Goal: Navigation & Orientation: Find specific page/section

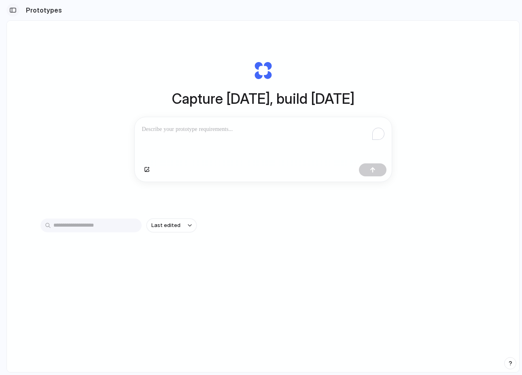
click at [12, 8] on div "button" at bounding box center [12, 10] width 7 height 6
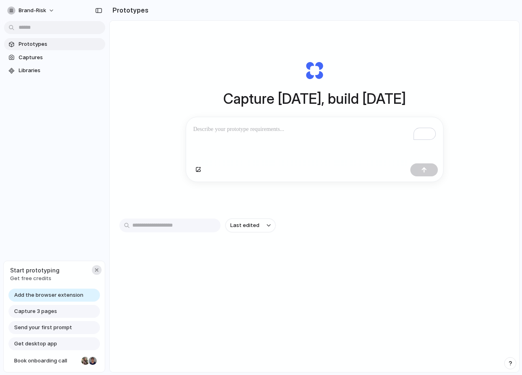
click at [95, 267] on div "button" at bounding box center [97, 269] width 6 height 6
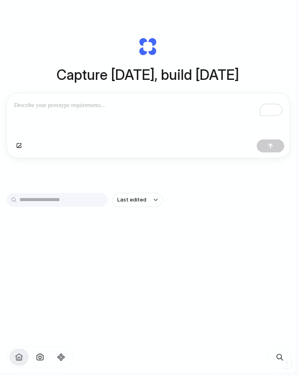
click at [162, 122] on div "To enrich screen reader interactions, please activate Accessibility in Grammarl…" at bounding box center [148, 114] width 283 height 43
click at [72, 200] on input "text" at bounding box center [56, 200] width 101 height 14
click at [144, 197] on span "Last edited" at bounding box center [131, 200] width 29 height 8
click at [141, 234] on span "Last created" at bounding box center [133, 232] width 33 height 8
